Goal: Book appointment/travel/reservation

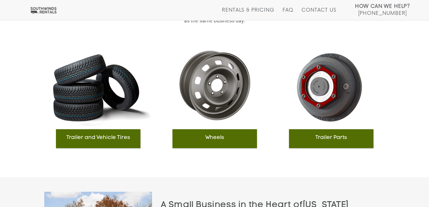
scroll to position [692, 0]
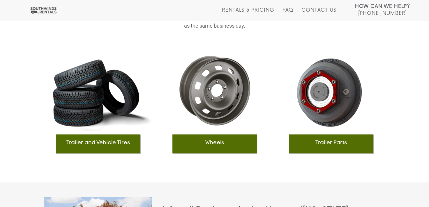
click at [225, 146] on div "Wheels" at bounding box center [214, 144] width 84 height 19
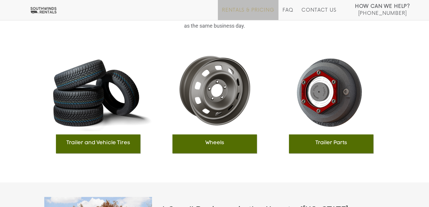
click at [256, 15] on link "Rentals & Pricing" at bounding box center [248, 13] width 52 height 13
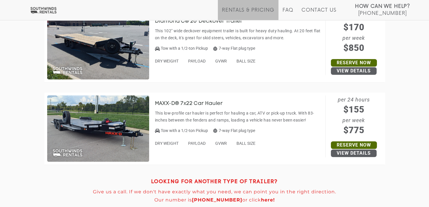
scroll to position [2665, 0]
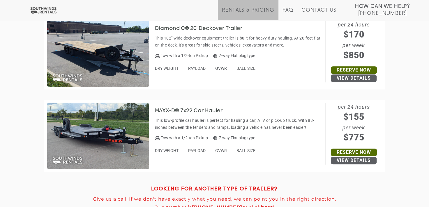
click at [191, 110] on h3 "MAXX-D® 7x22 Car Hauler" at bounding box center [193, 111] width 77 height 6
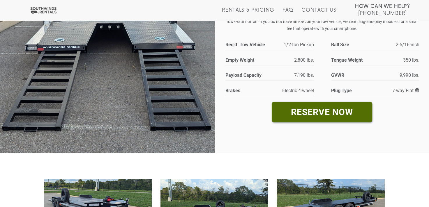
scroll to position [134, 0]
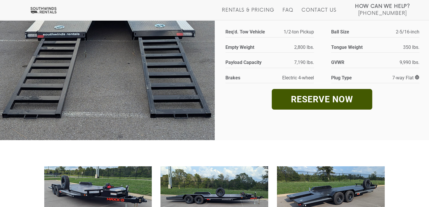
click at [351, 96] on link "RESERVE NOW" at bounding box center [322, 99] width 100 height 21
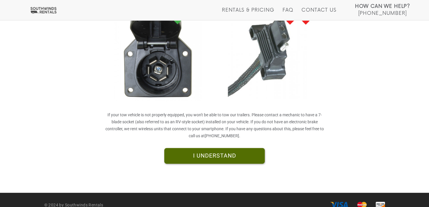
scroll to position [156, 0]
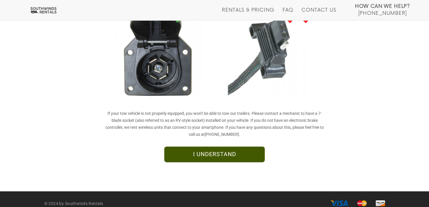
click at [257, 158] on link "I UNDERSTAND" at bounding box center [214, 155] width 100 height 16
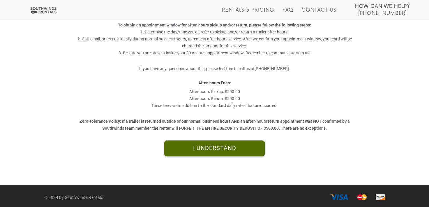
scroll to position [167, 0]
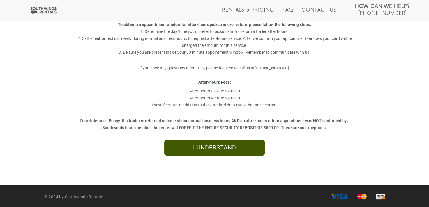
click at [227, 149] on link "I UNDERSTAND" at bounding box center [214, 148] width 100 height 16
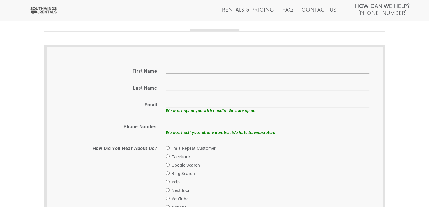
scroll to position [205, 0]
click at [220, 70] on input "First name" at bounding box center [268, 68] width 204 height 9
type input "[PERSON_NAME]"
click at [170, 101] on input "email" at bounding box center [268, 102] width 204 height 9
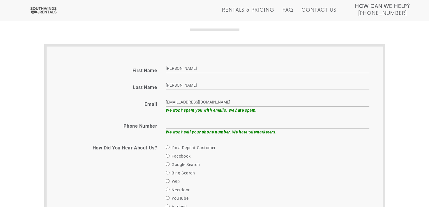
type input "jdf_521@yahoo.com"
click at [172, 129] on div "We won't sell your phone number. We hate telemarketers." at bounding box center [267, 128] width 212 height 16
click at [172, 123] on input "text" at bounding box center [268, 124] width 204 height 9
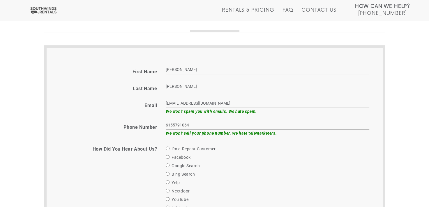
type input "6155791064"
click at [167, 164] on input "Google Search" at bounding box center [168, 166] width 4 height 4
radio input "true"
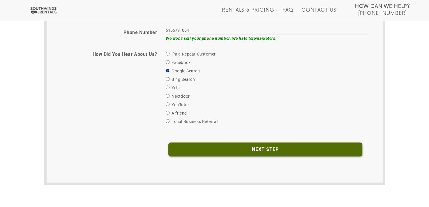
scroll to position [325, 0]
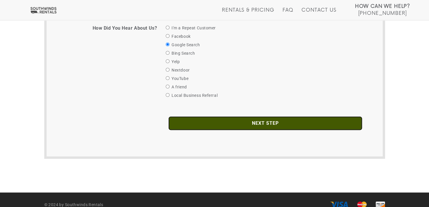
click at [348, 126] on input "Next Step" at bounding box center [265, 124] width 194 height 14
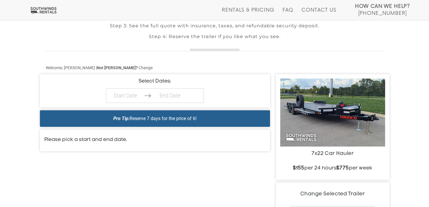
scroll to position [195, 0]
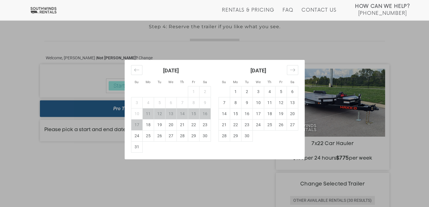
click at [206, 114] on td "16" at bounding box center [204, 113] width 11 height 11
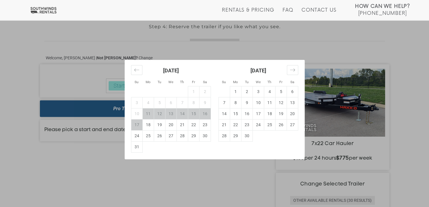
click at [205, 112] on td "16" at bounding box center [204, 113] width 11 height 11
click at [295, 41] on div "Su Mo Tu We Th Fr Sa Su Mo Tu We Th Fr Sa July 2025 1 2 3 4 5 6 7 8 9 10 11 12 …" at bounding box center [214, 103] width 429 height 207
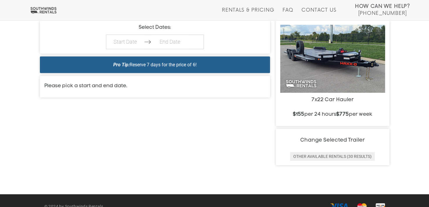
scroll to position [250, 0]
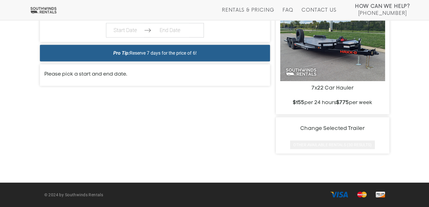
click at [349, 147] on button "Other Available Rentals (30 Results)" at bounding box center [332, 145] width 85 height 9
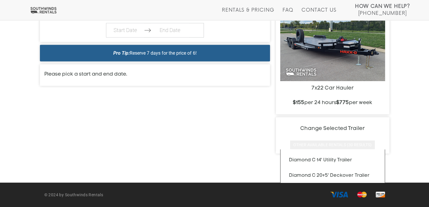
scroll to position [29, 0]
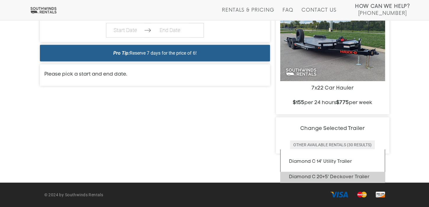
click at [357, 177] on h3 "Diamond C 20+5' Deckover Trailer" at bounding box center [329, 177] width 81 height 5
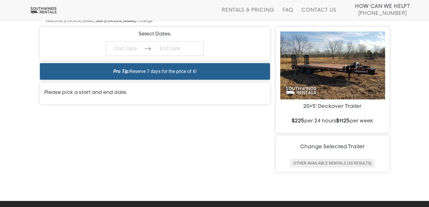
scroll to position [229, 0]
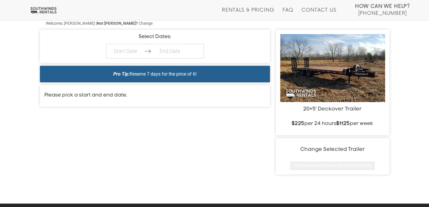
click at [358, 165] on button "Other Available Rentals (30 Results)" at bounding box center [332, 166] width 85 height 9
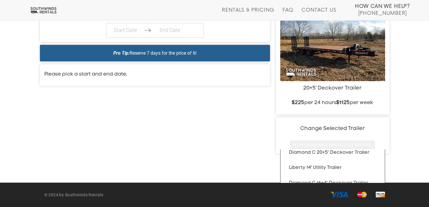
scroll to position [55, 0]
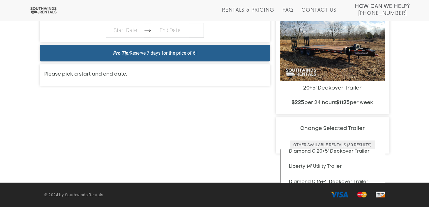
drag, startPoint x: 384, startPoint y: 160, endPoint x: 386, endPoint y: 170, distance: 9.8
click at [386, 170] on div "HERE'S HOW THIS WORKS check Step 1: Select your trailer. check Step 2: Enter so…" at bounding box center [214, 39] width 429 height 288
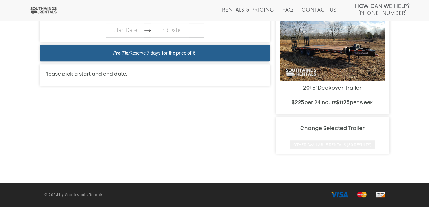
click at [371, 145] on button "Other Available Rentals (30 Results)" at bounding box center [332, 145] width 85 height 9
